Goal: Transaction & Acquisition: Purchase product/service

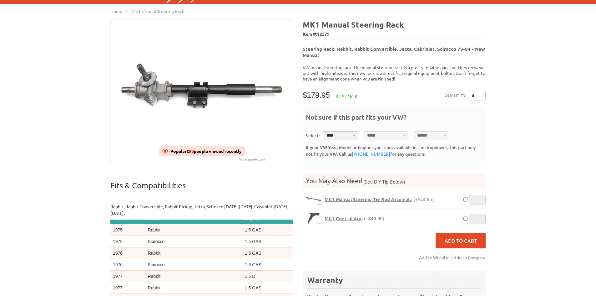
scroll to position [63, 0]
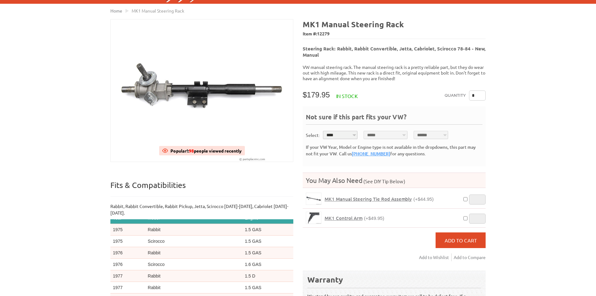
click at [366, 195] on span "MK1 Manual Steering Tie Rod Assembly" at bounding box center [368, 198] width 87 height 6
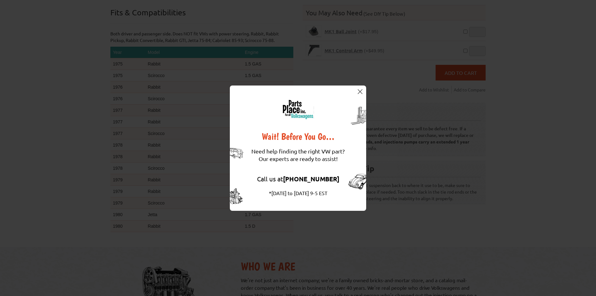
scroll to position [219, 0]
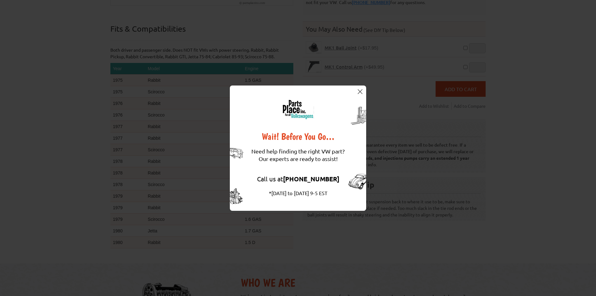
click at [360, 87] on div "Wait! Before You Go… Need help finding the right VW part? Our experts are ready…" at bounding box center [298, 147] width 136 height 125
click at [361, 91] on img at bounding box center [360, 91] width 5 height 5
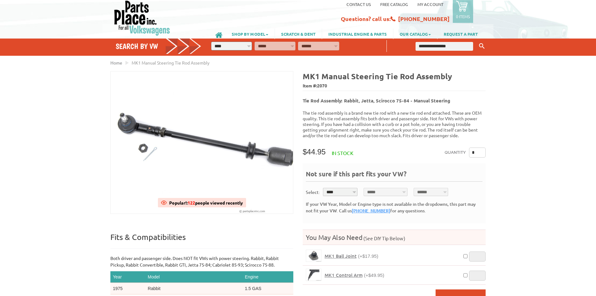
scroll to position [0, 0]
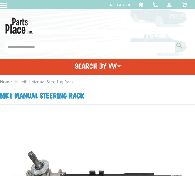
drag, startPoint x: 175, startPoint y: 98, endPoint x: 146, endPoint y: 100, distance: 28.2
click at [158, 100] on h1 "MK1 Manual Steering Rack" at bounding box center [97, 96] width 195 height 10
